Goal: Transaction & Acquisition: Purchase product/service

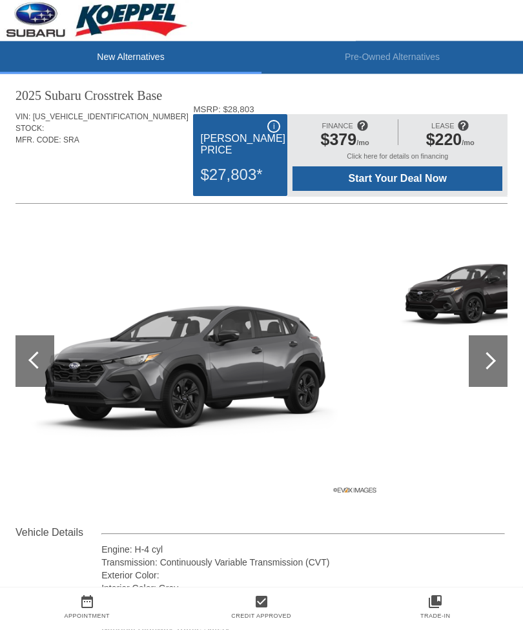
scroll to position [14, 0]
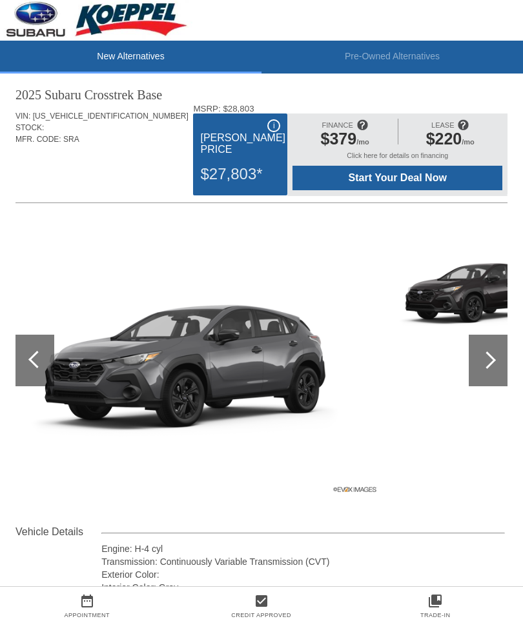
click at [486, 350] on div at bounding box center [487, 361] width 39 height 52
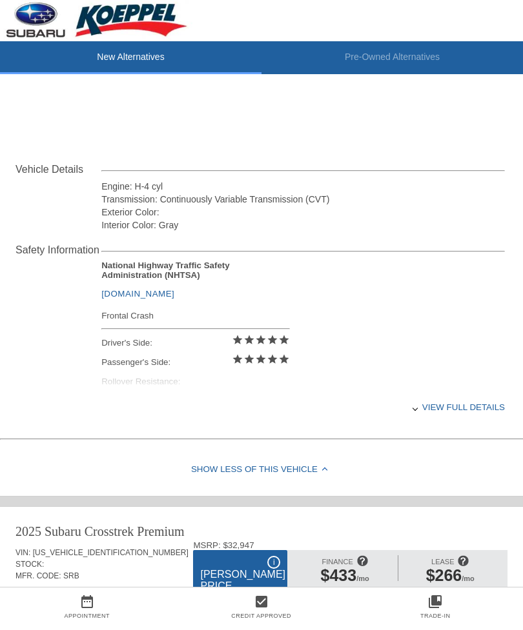
scroll to position [385, 0]
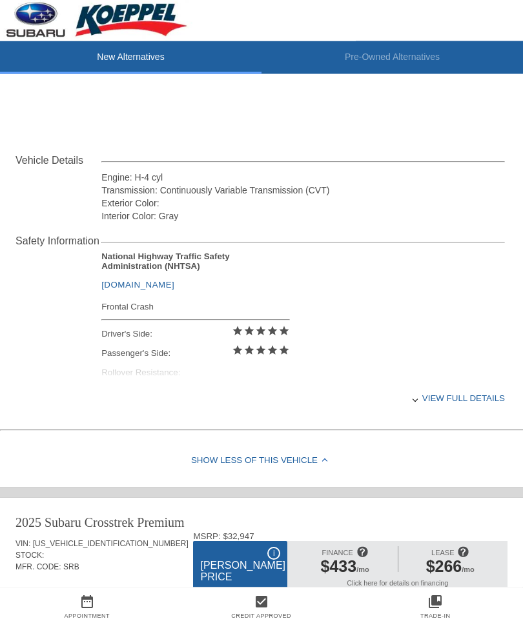
click at [429, 403] on div "View full details" at bounding box center [302, 399] width 403 height 32
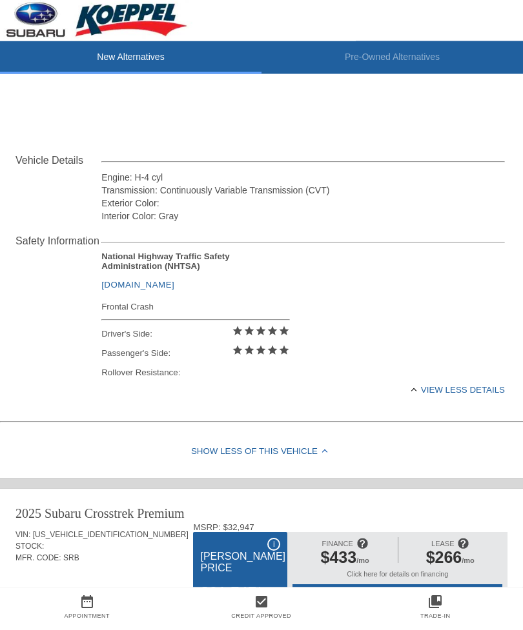
scroll to position [386, 0]
click at [455, 390] on div "View less details" at bounding box center [302, 390] width 403 height 32
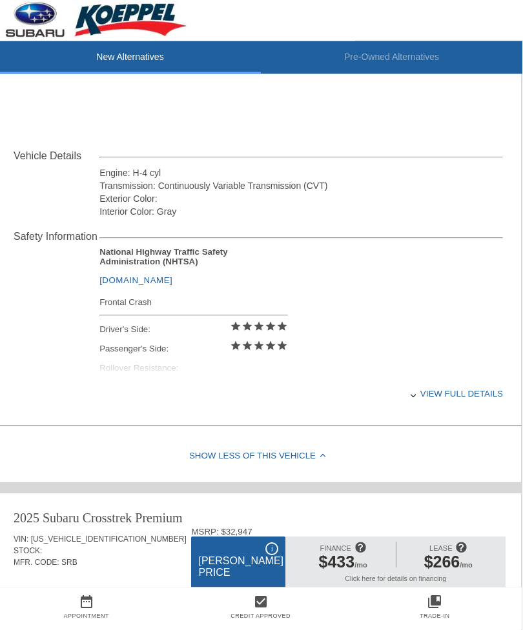
scroll to position [391, 1]
click at [437, 395] on div "View full details" at bounding box center [301, 393] width 403 height 32
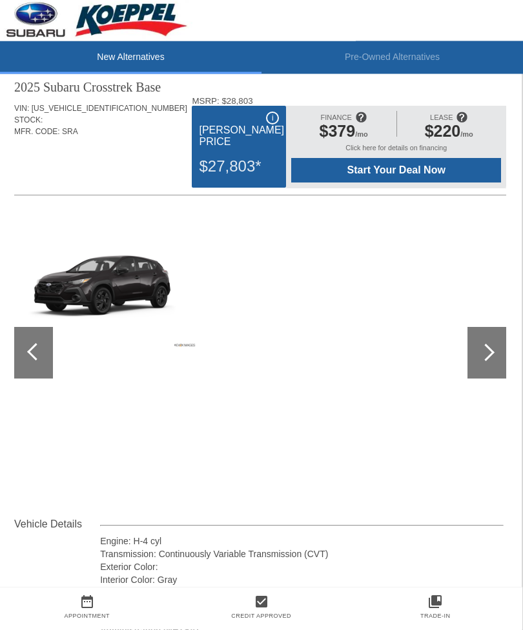
scroll to position [0, 1]
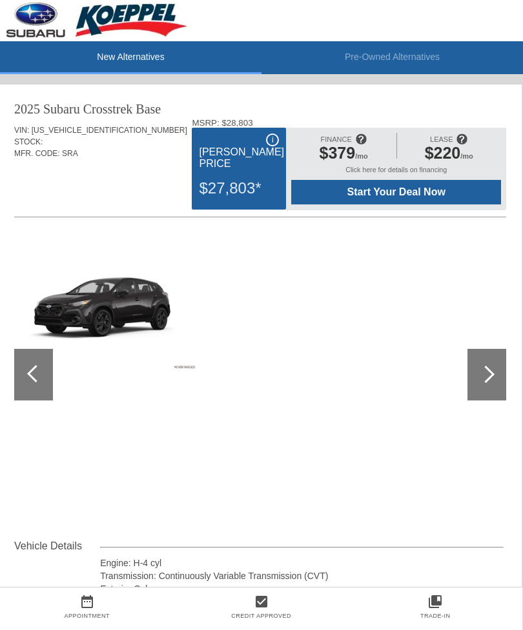
click at [392, 166] on div "FINANCE $379 /mo" at bounding box center [343, 149] width 104 height 33
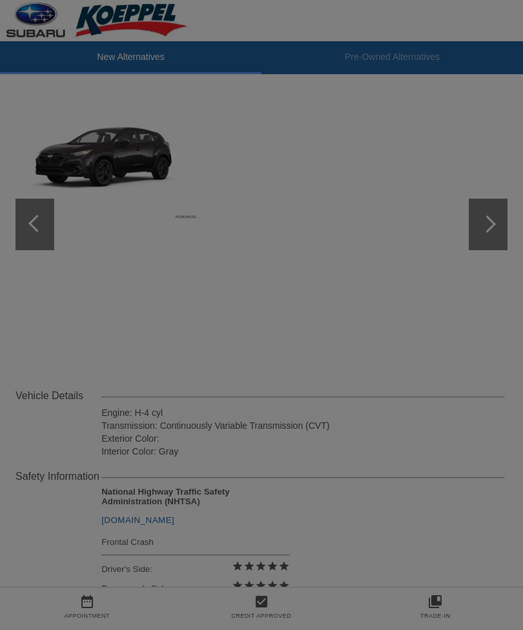
scroll to position [150, 0]
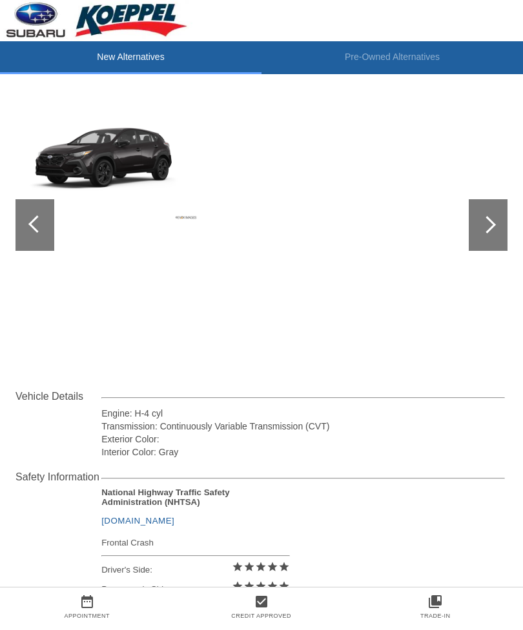
click at [495, 225] on div at bounding box center [487, 225] width 39 height 52
click at [485, 216] on div at bounding box center [487, 225] width 39 height 52
click at [112, 154] on img at bounding box center [109, 154] width 177 height 133
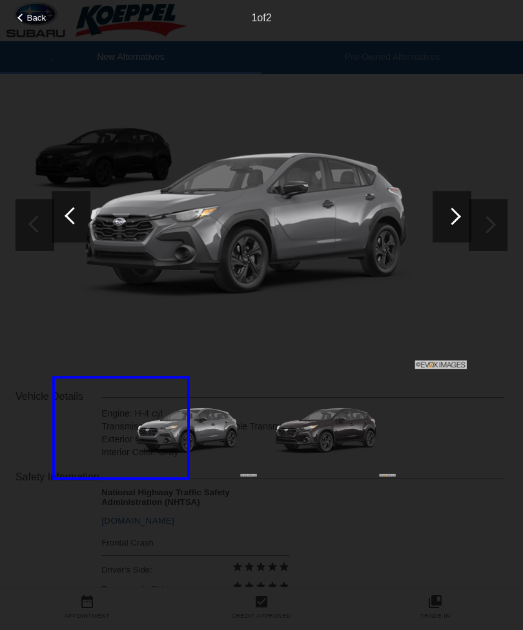
click at [455, 212] on div at bounding box center [451, 216] width 17 height 17
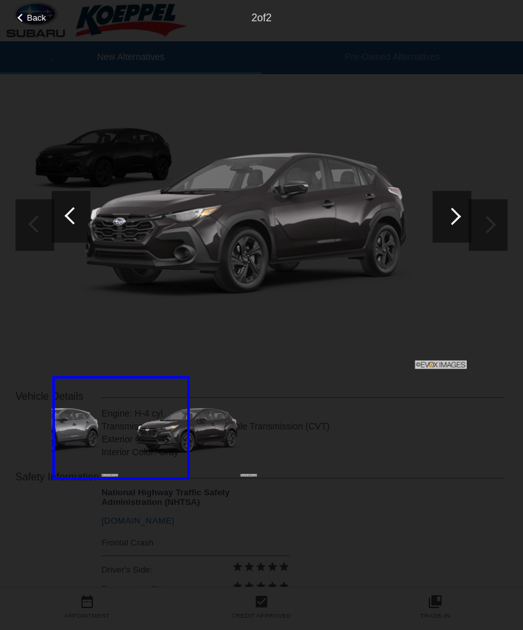
click at [448, 219] on div at bounding box center [451, 216] width 17 height 17
click at [447, 219] on div at bounding box center [451, 216] width 17 height 17
click at [449, 217] on div at bounding box center [451, 216] width 17 height 17
click at [35, 21] on span "Back" at bounding box center [36, 18] width 19 height 10
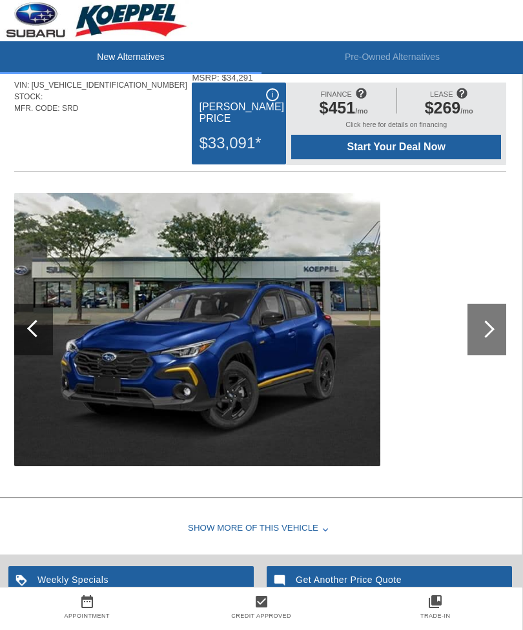
scroll to position [1470, 1]
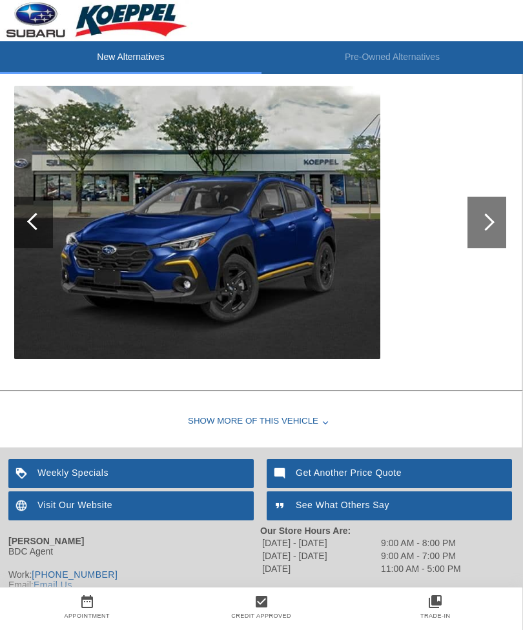
click at [486, 222] on div at bounding box center [485, 222] width 17 height 17
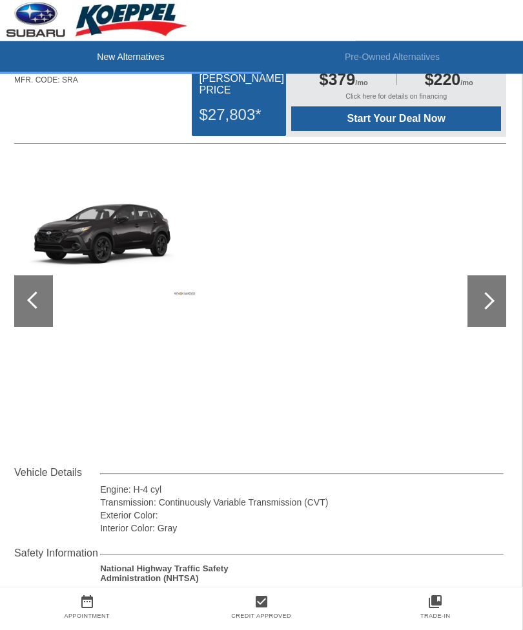
scroll to position [0, 1]
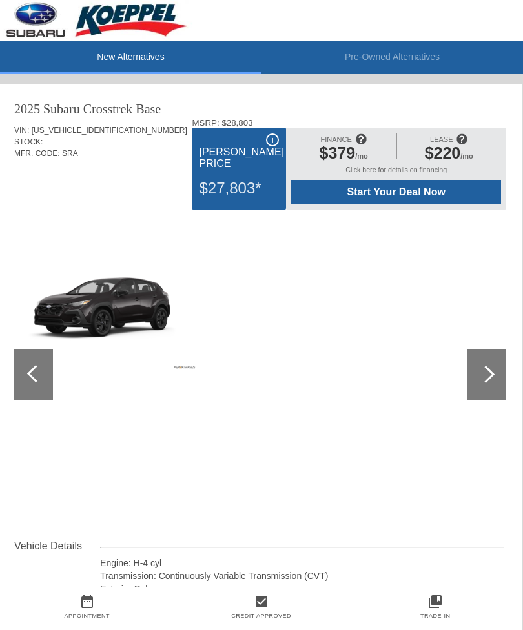
click at [386, 166] on div "$379 /mo" at bounding box center [342, 155] width 91 height 22
